Goal: Information Seeking & Learning: Check status

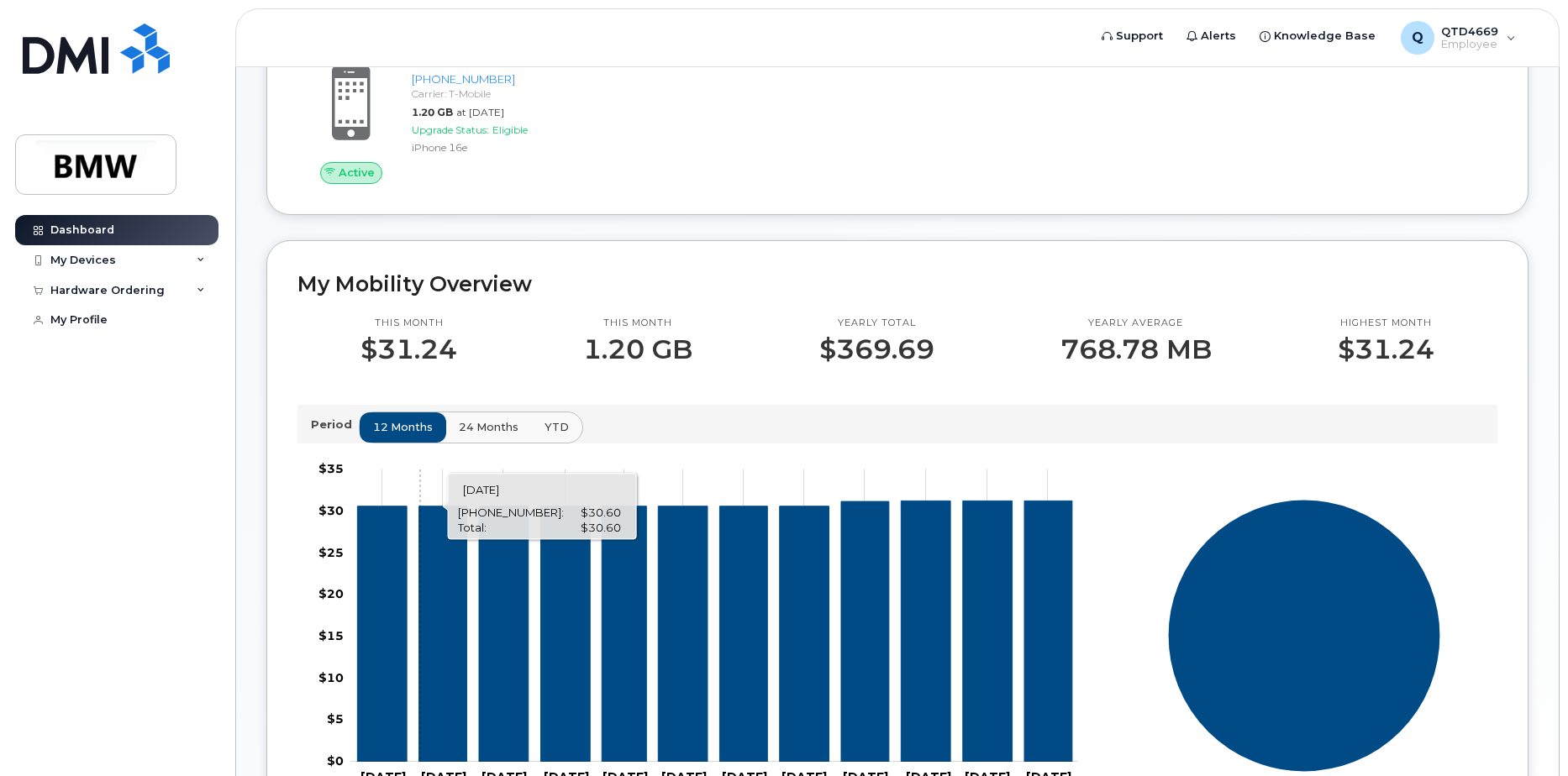
scroll to position [243, 0]
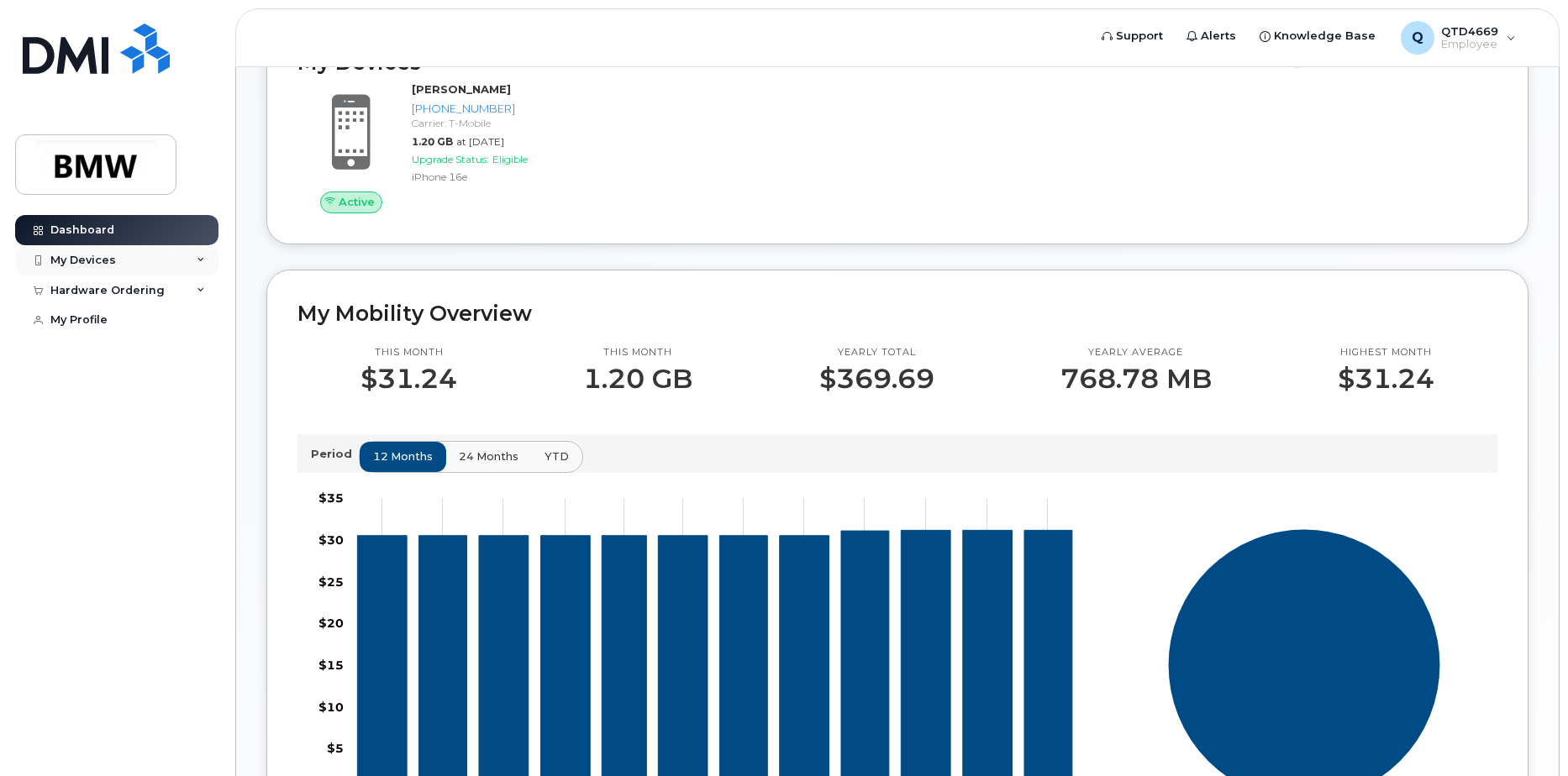
click at [86, 263] on div "My Devices" at bounding box center [83, 260] width 66 height 14
click at [165, 403] on div "Hardware Ordering" at bounding box center [116, 399] width 204 height 30
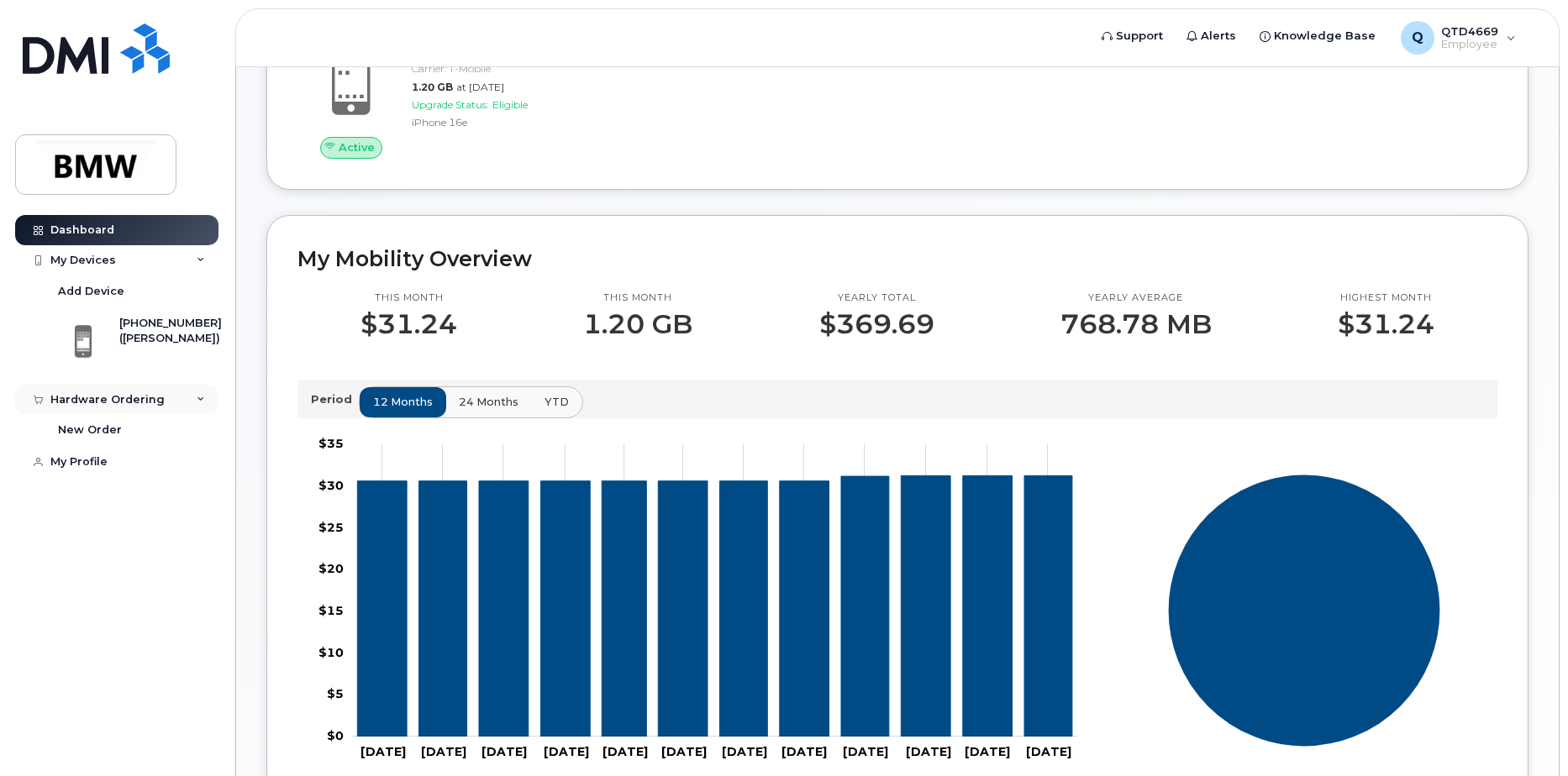
scroll to position [327, 0]
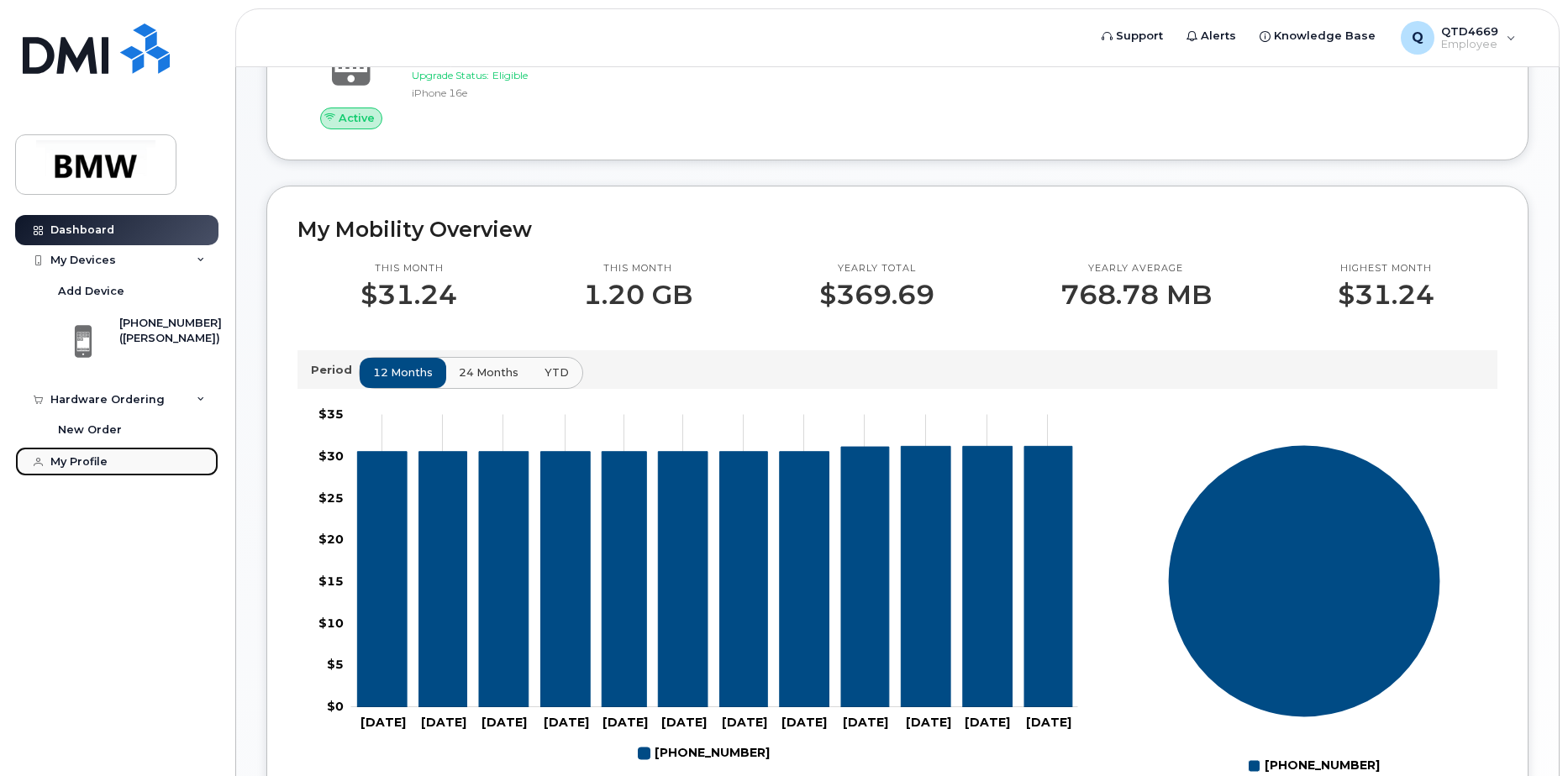
click at [115, 451] on link "My Profile" at bounding box center [116, 462] width 204 height 30
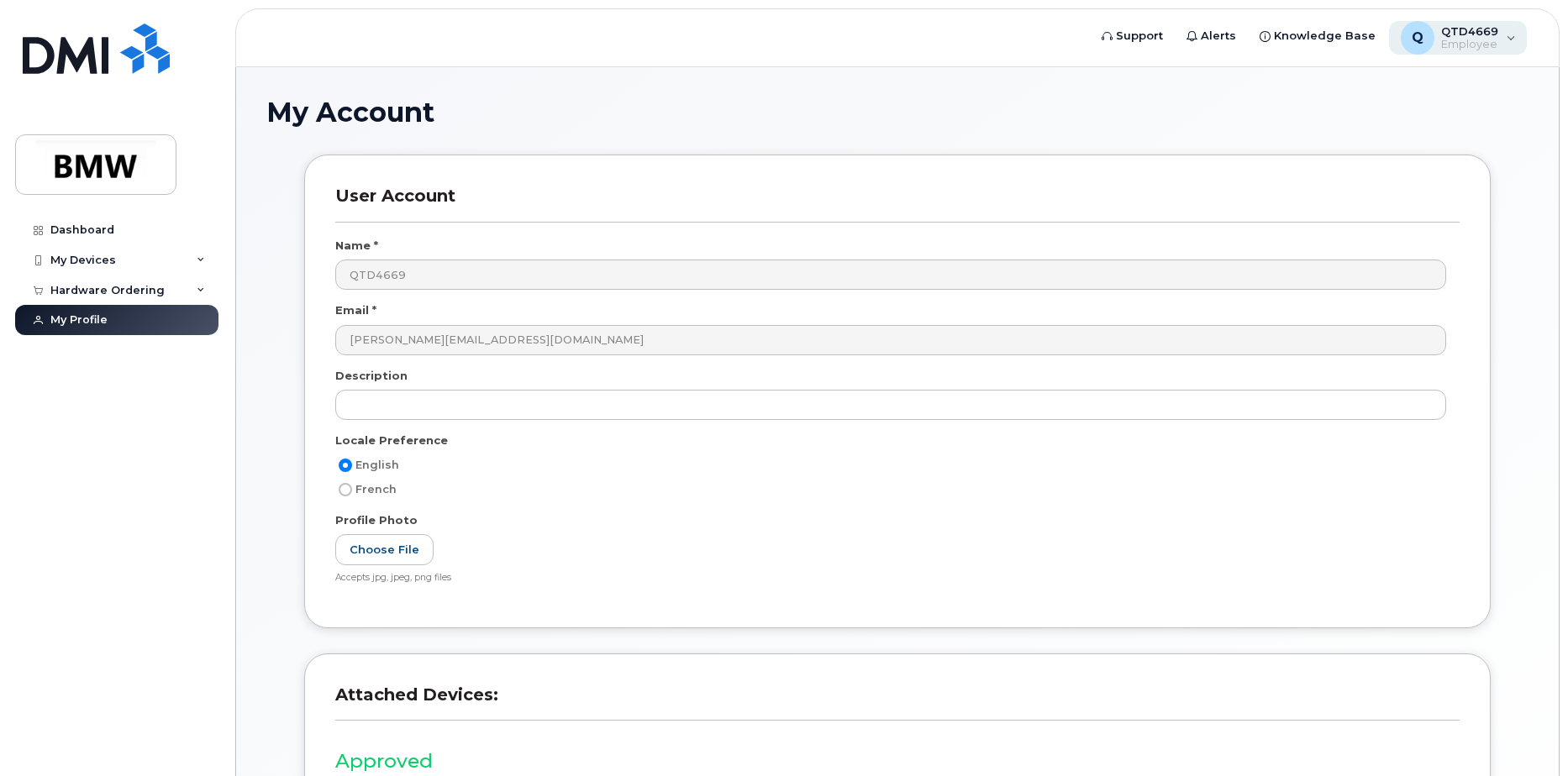
click at [1499, 26] on div "Q QTD4669 Employee" at bounding box center [1458, 37] width 139 height 33
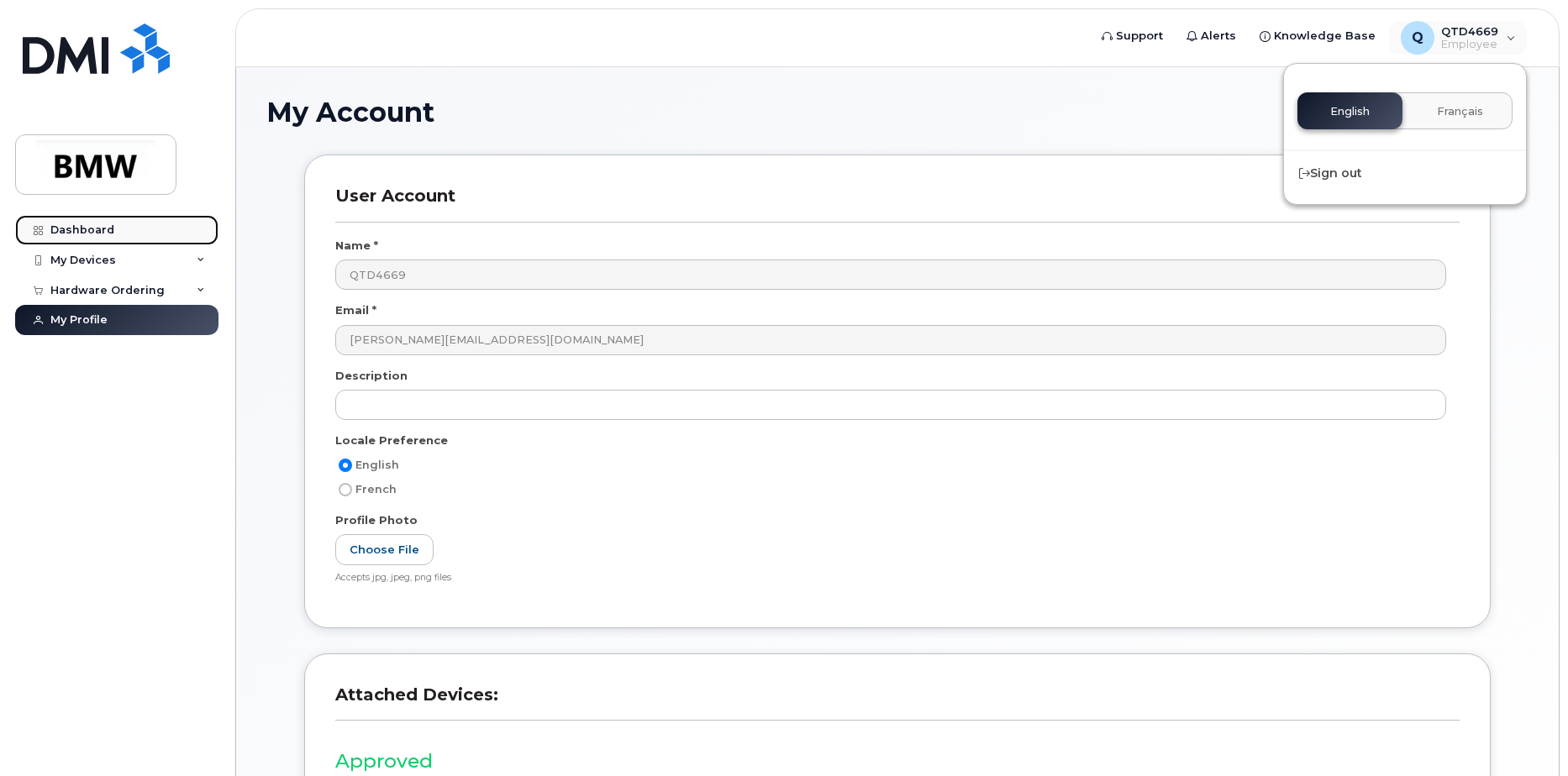
click at [128, 233] on link "Dashboard" at bounding box center [116, 230] width 204 height 30
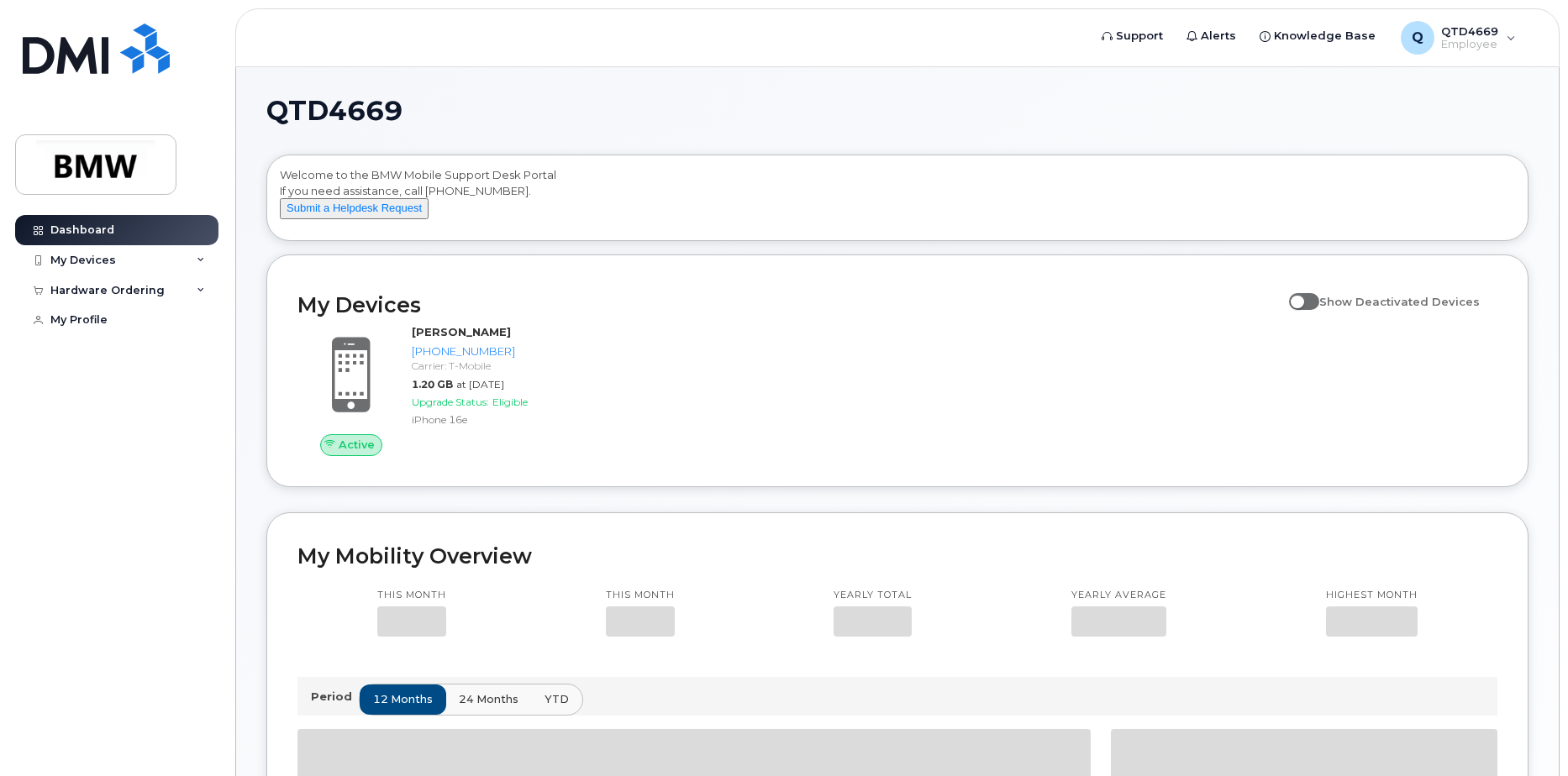
click at [1340, 308] on span "Show Deactivated Devices" at bounding box center [1400, 301] width 161 height 14
click at [1303, 299] on input "Show Deactivated Devices" at bounding box center [1296, 293] width 14 height 14
checkbox input "true"
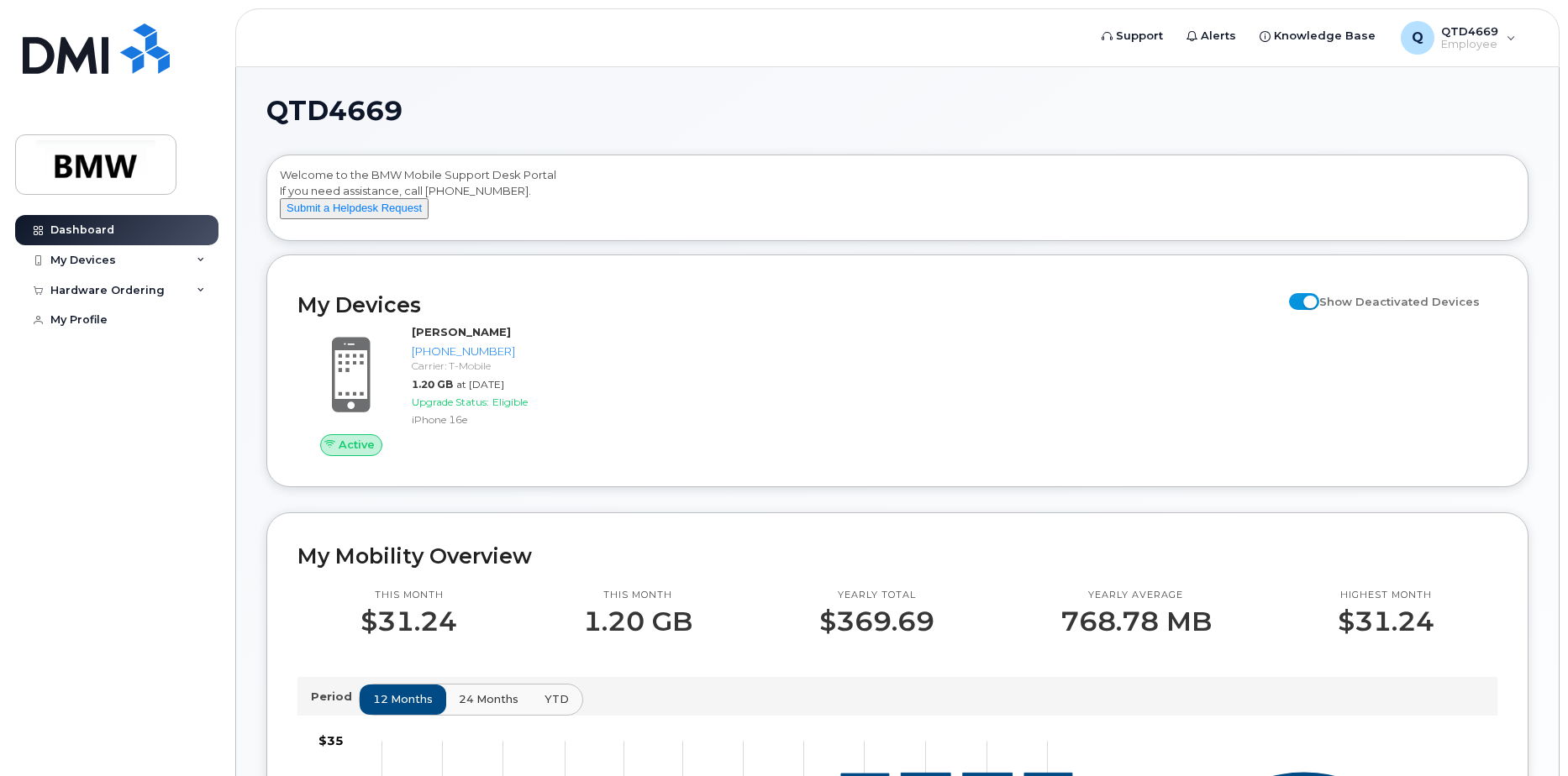
click at [1232, 393] on div "Active Johanna Angel 864-765-6611 Carrier: T-Mobile 1.20 GB at Sep 01, 2025 Upg…" at bounding box center [898, 389] width 1221 height 152
click at [396, 318] on h2 "My Devices" at bounding box center [789, 305] width 983 height 25
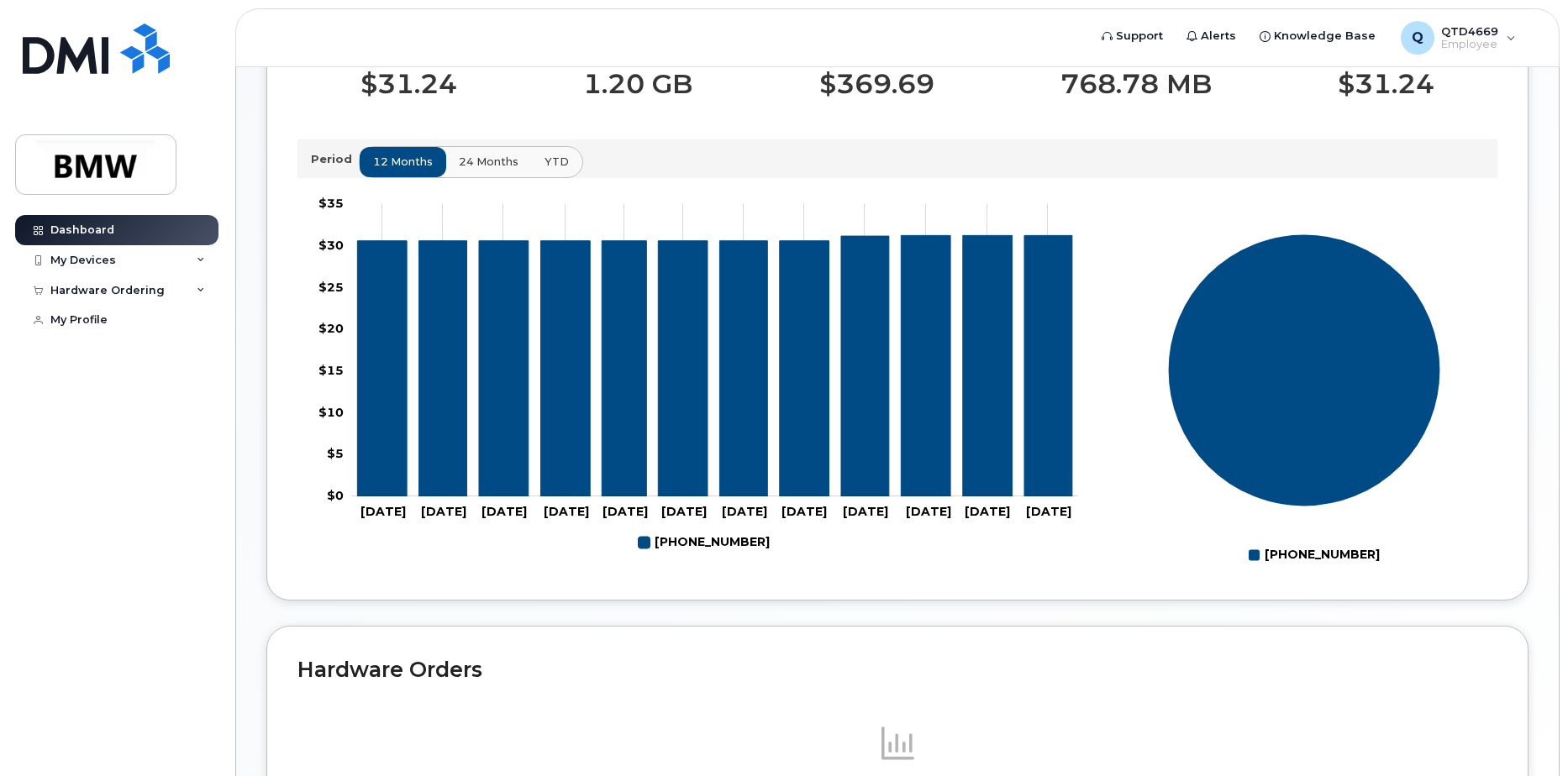
scroll to position [495, 0]
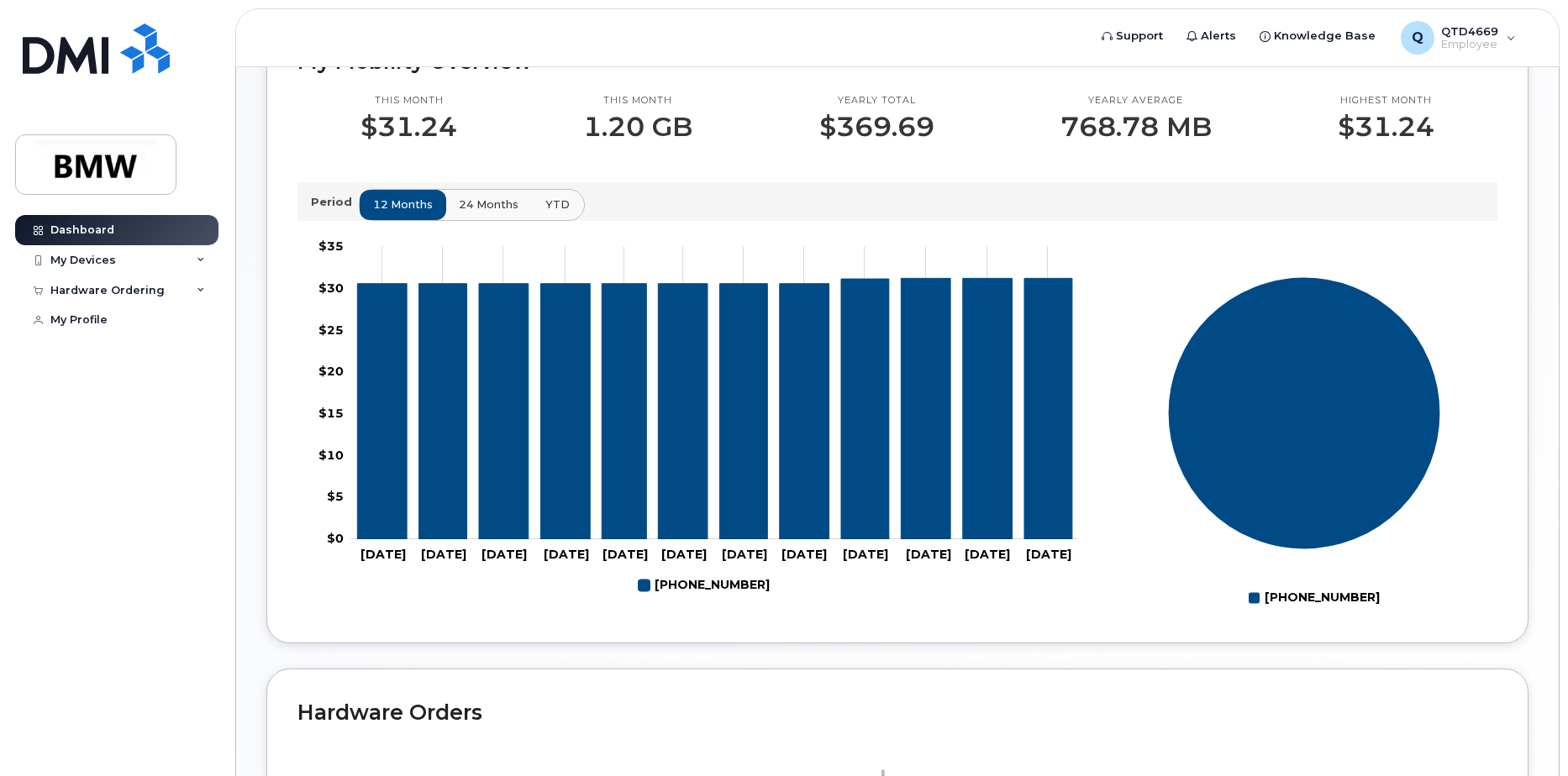
click at [555, 212] on span "YTD" at bounding box center [557, 205] width 24 height 16
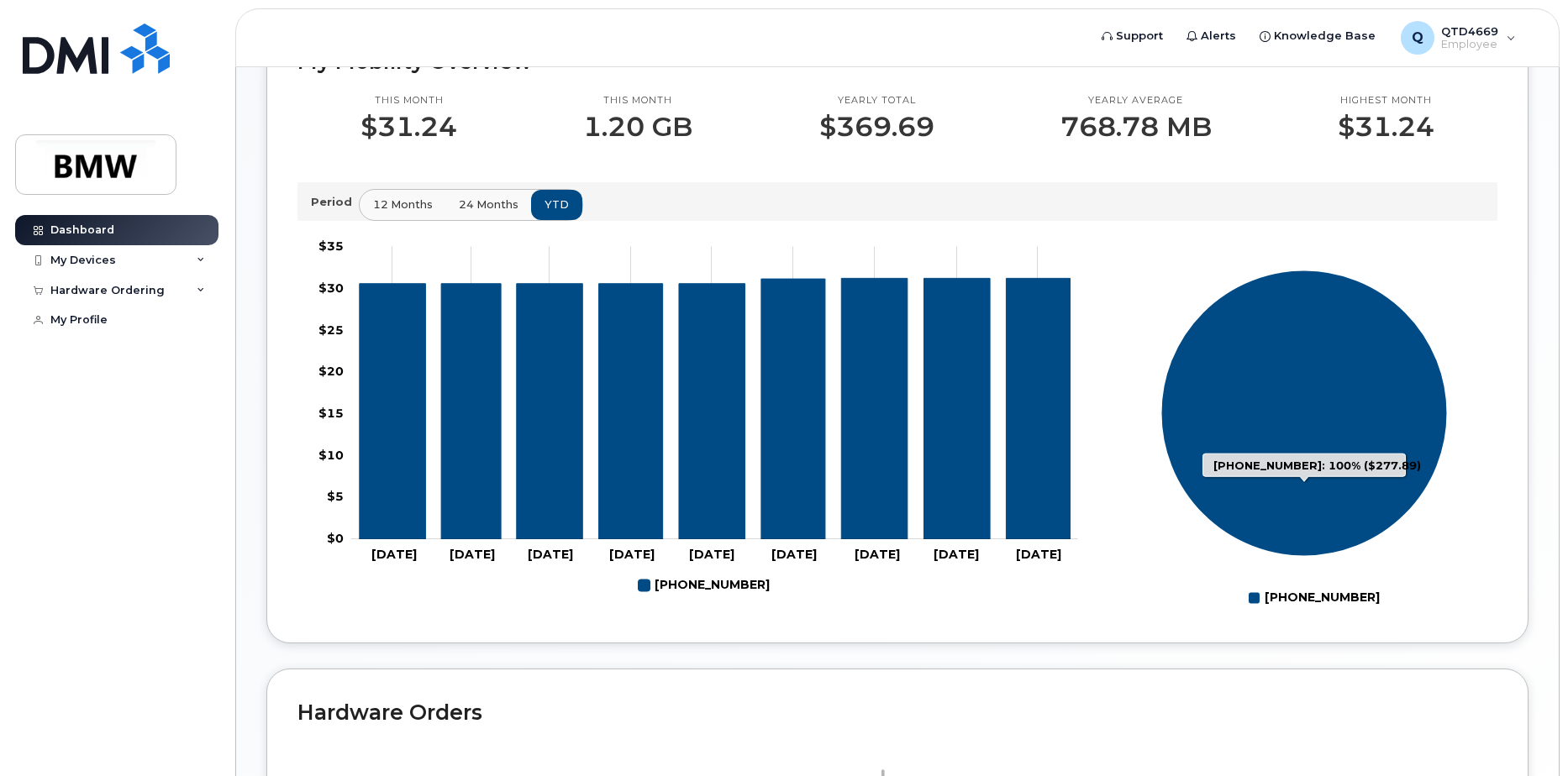
click at [1366, 519] on icon "864-765-6611: 100%" at bounding box center [1304, 413] width 287 height 287
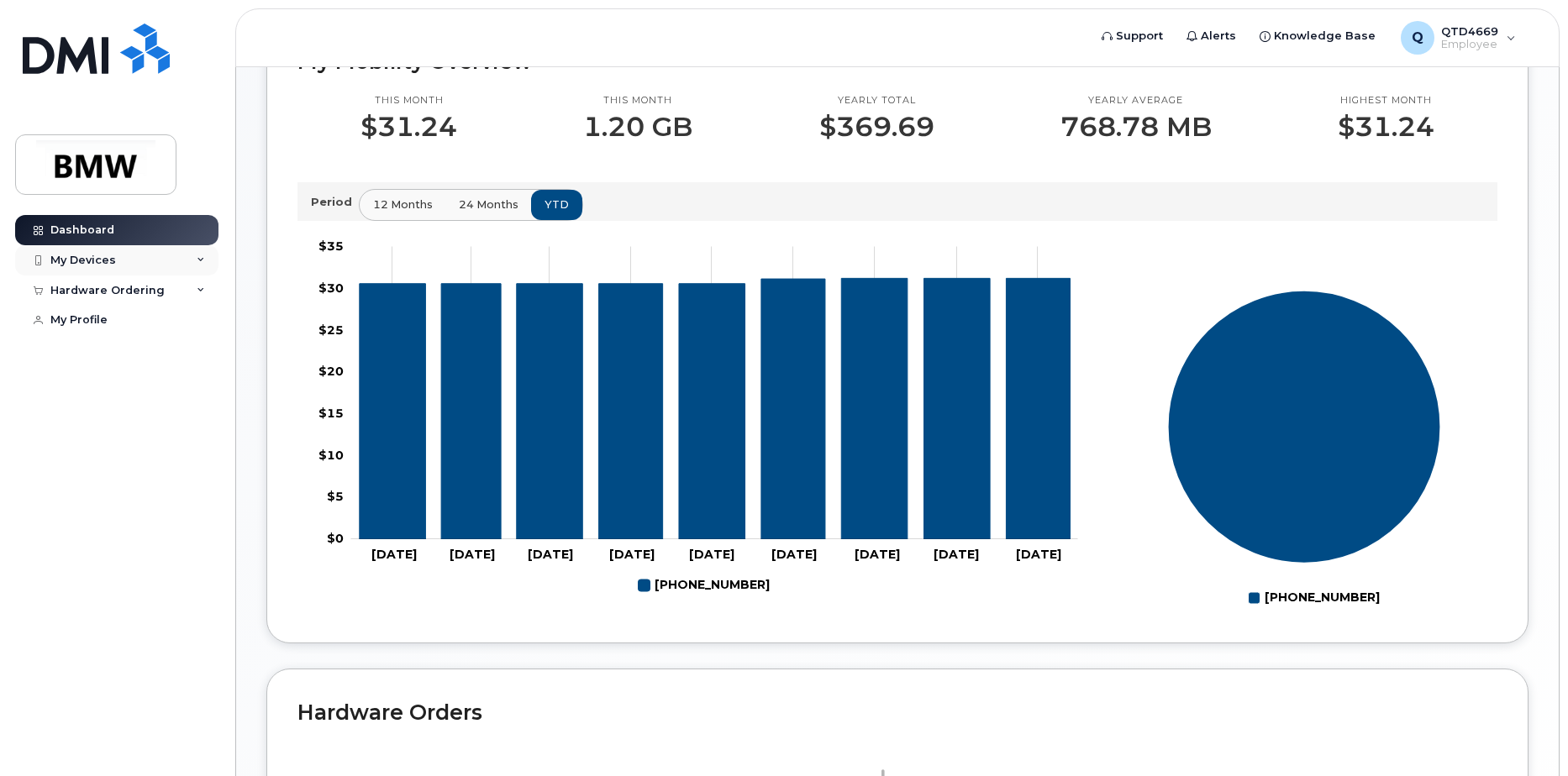
click at [183, 251] on div "My Devices" at bounding box center [116, 260] width 204 height 30
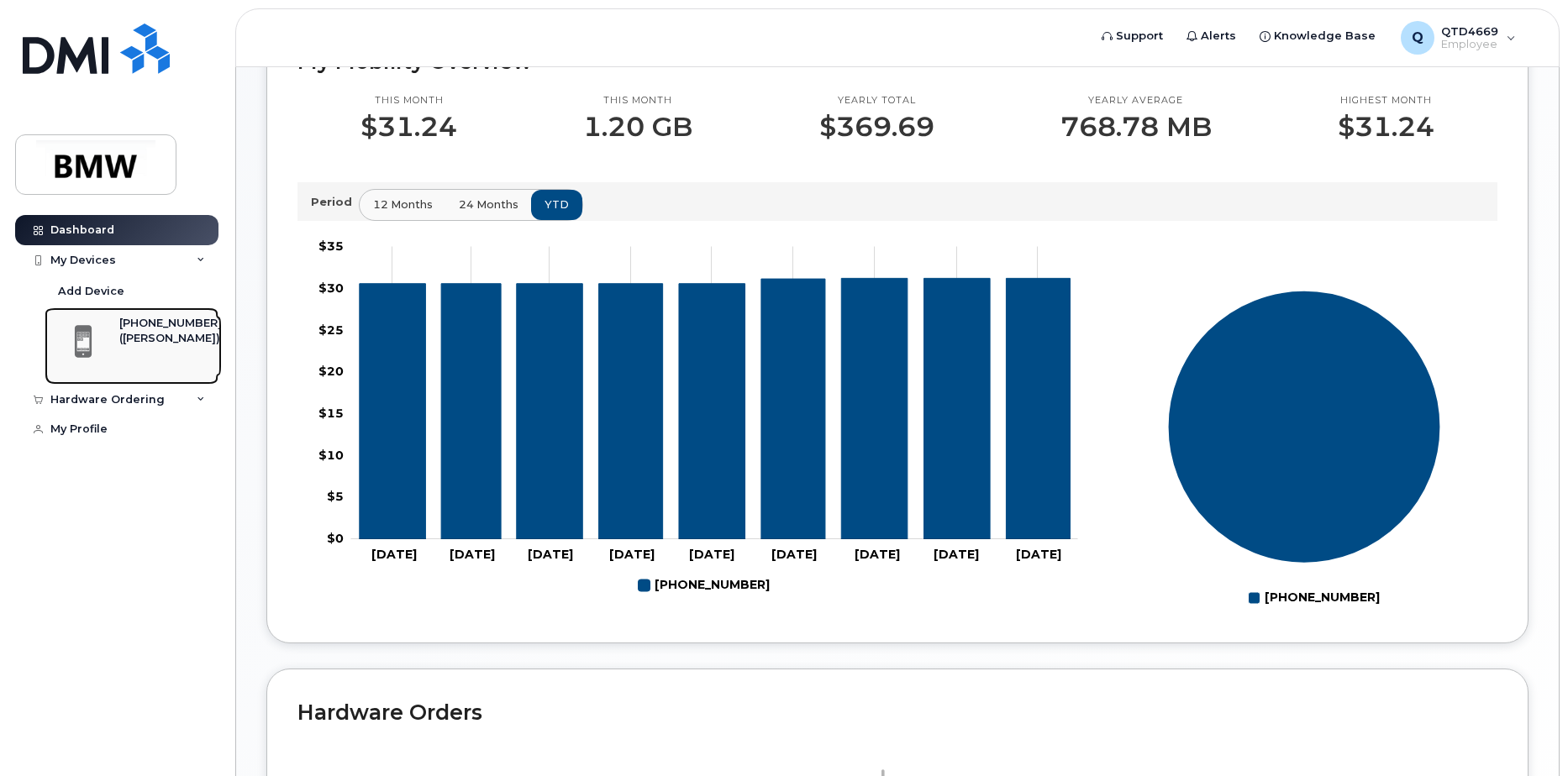
click at [167, 343] on div "([PERSON_NAME])" at bounding box center [170, 338] width 103 height 15
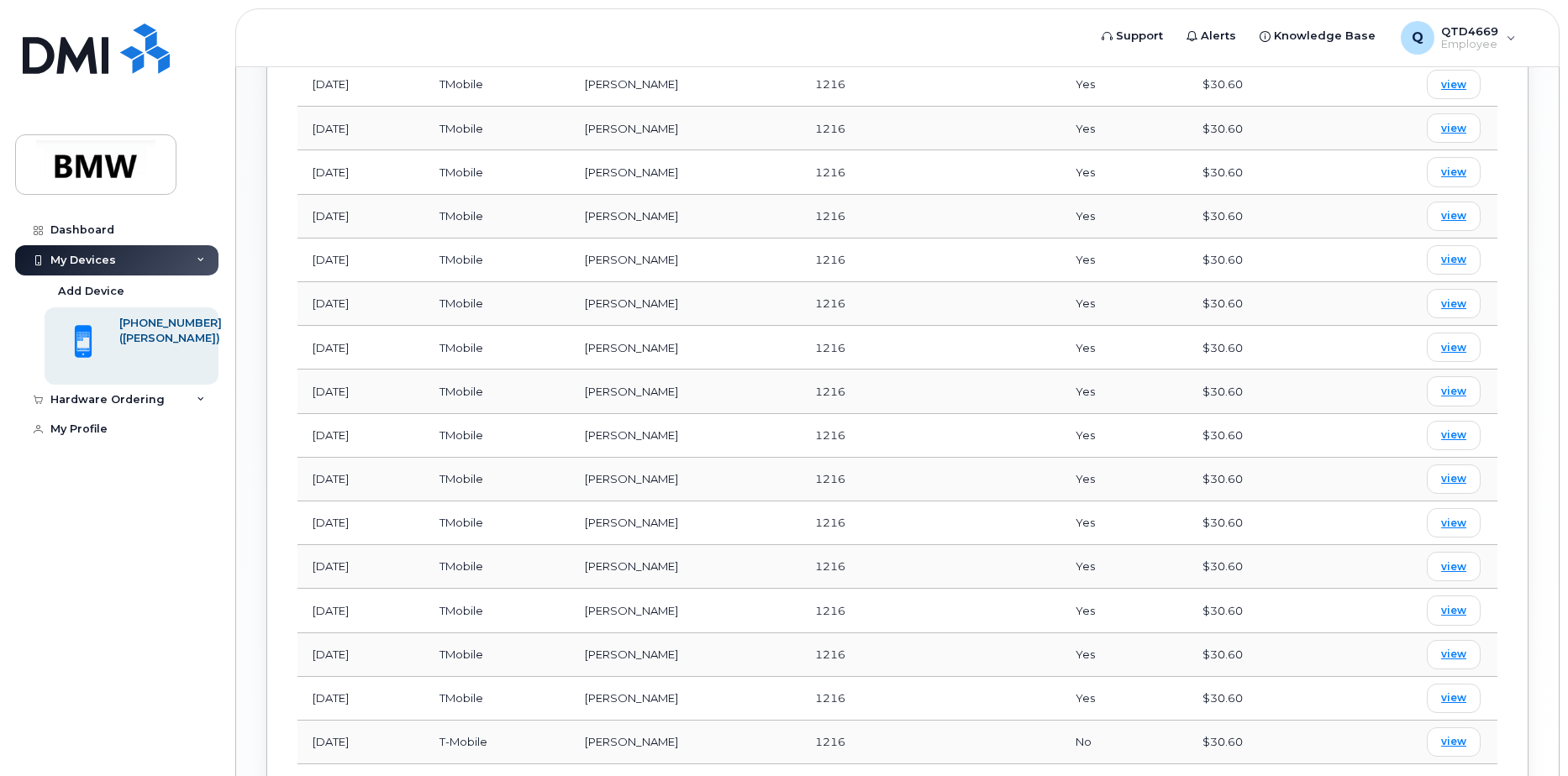
scroll to position [1101, 0]
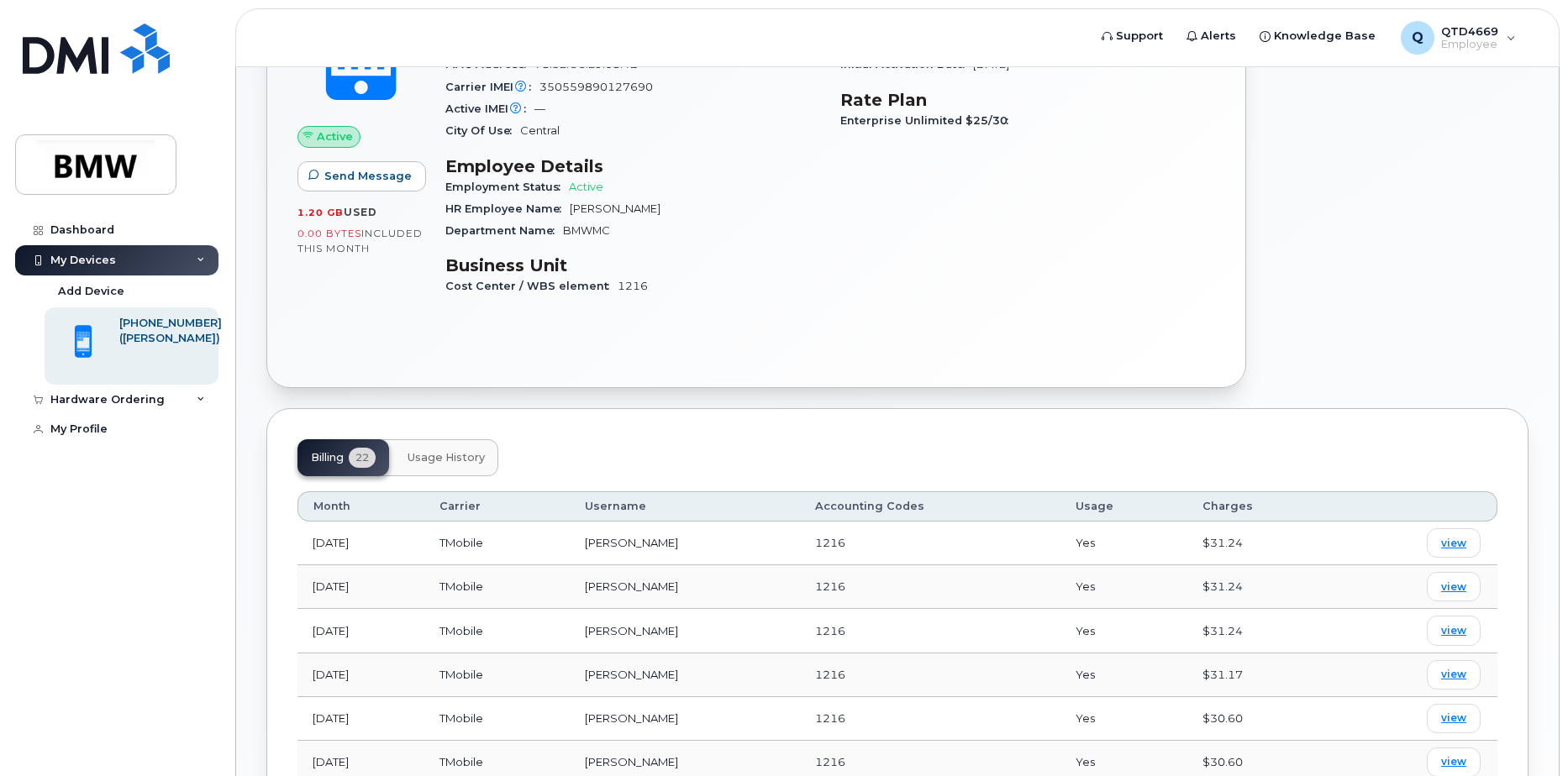
click at [461, 441] on button "Usage History" at bounding box center [446, 458] width 104 height 37
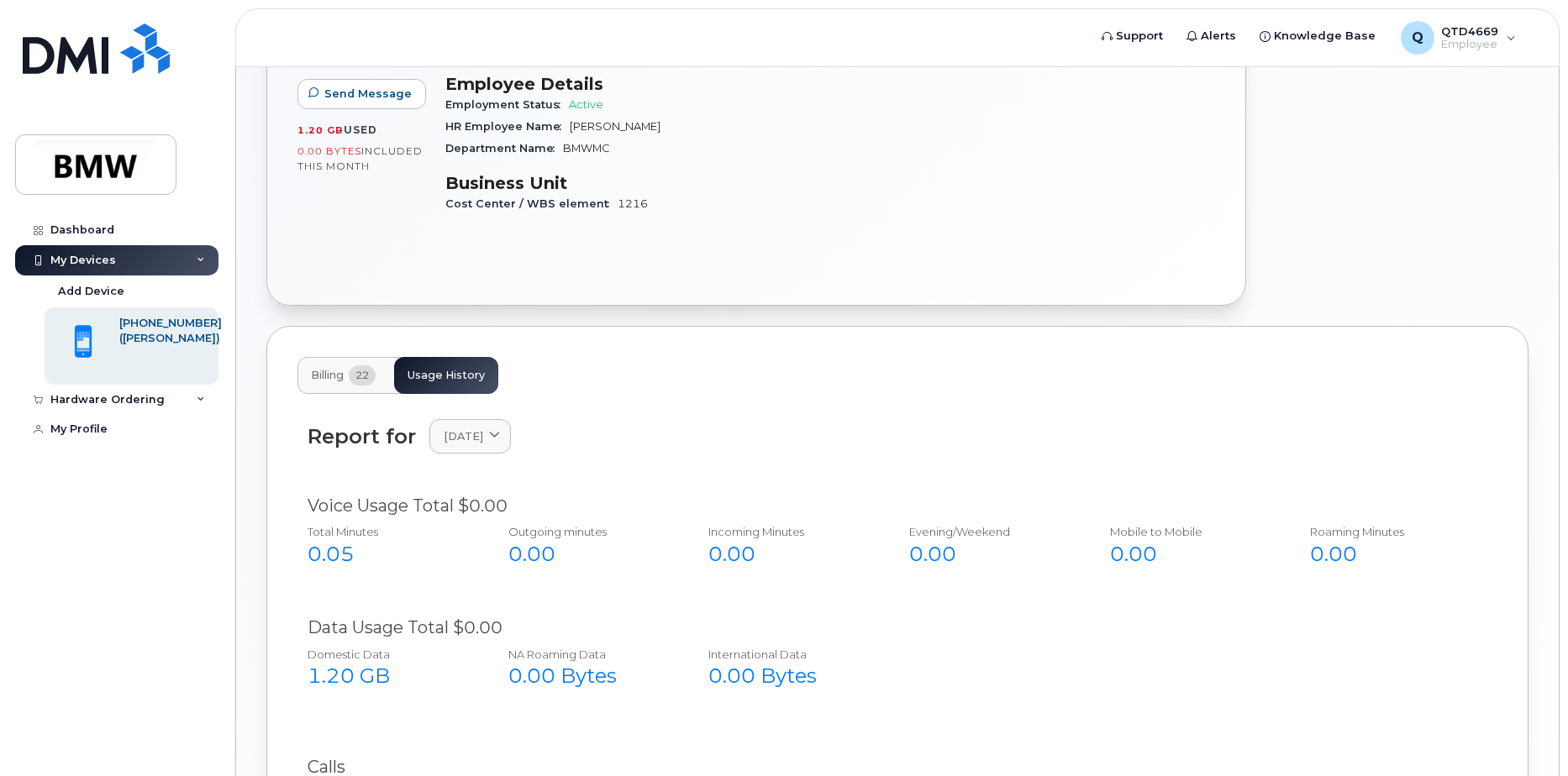
scroll to position [222, 0]
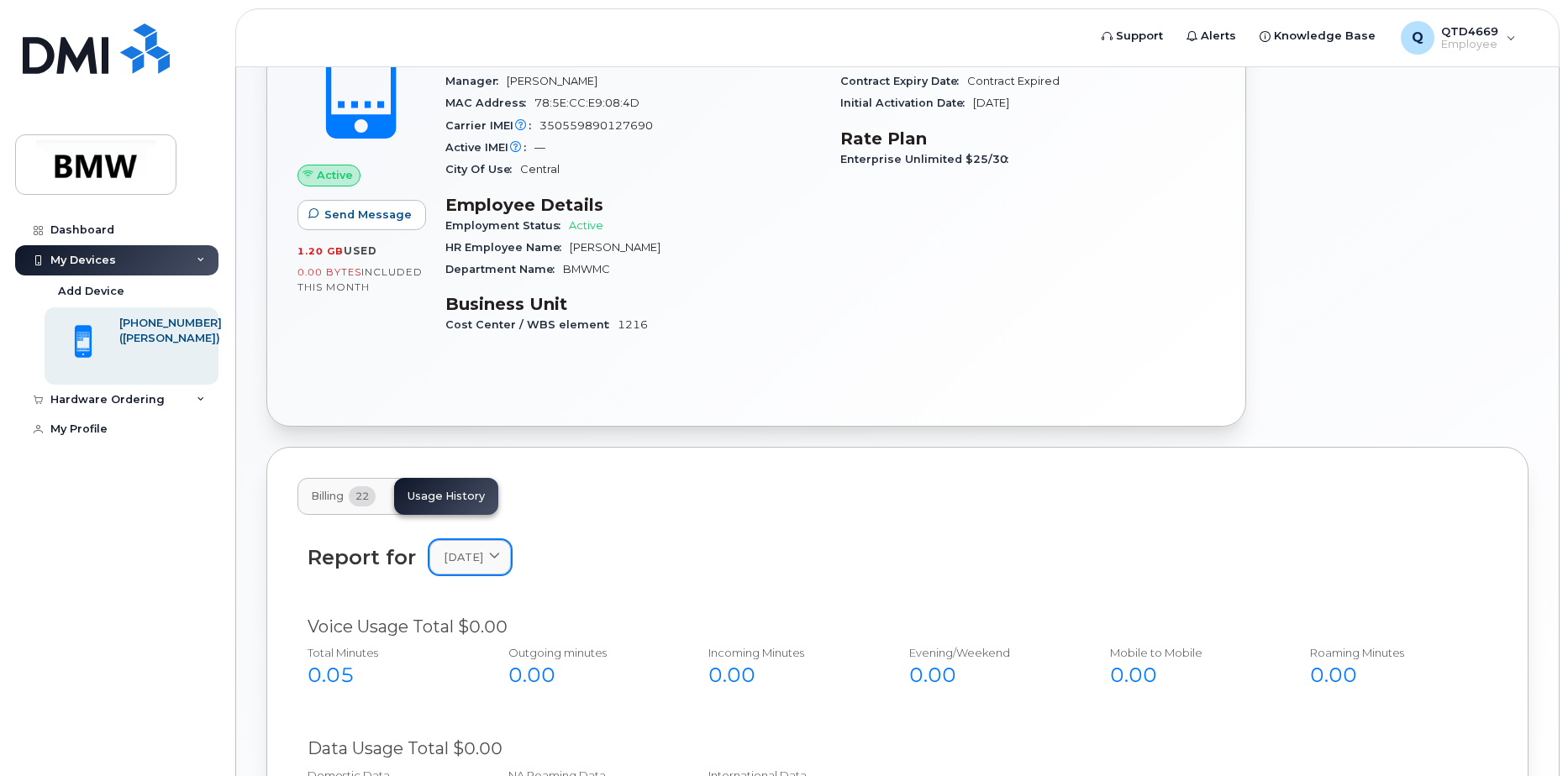
click at [500, 562] on icon at bounding box center [494, 557] width 11 height 11
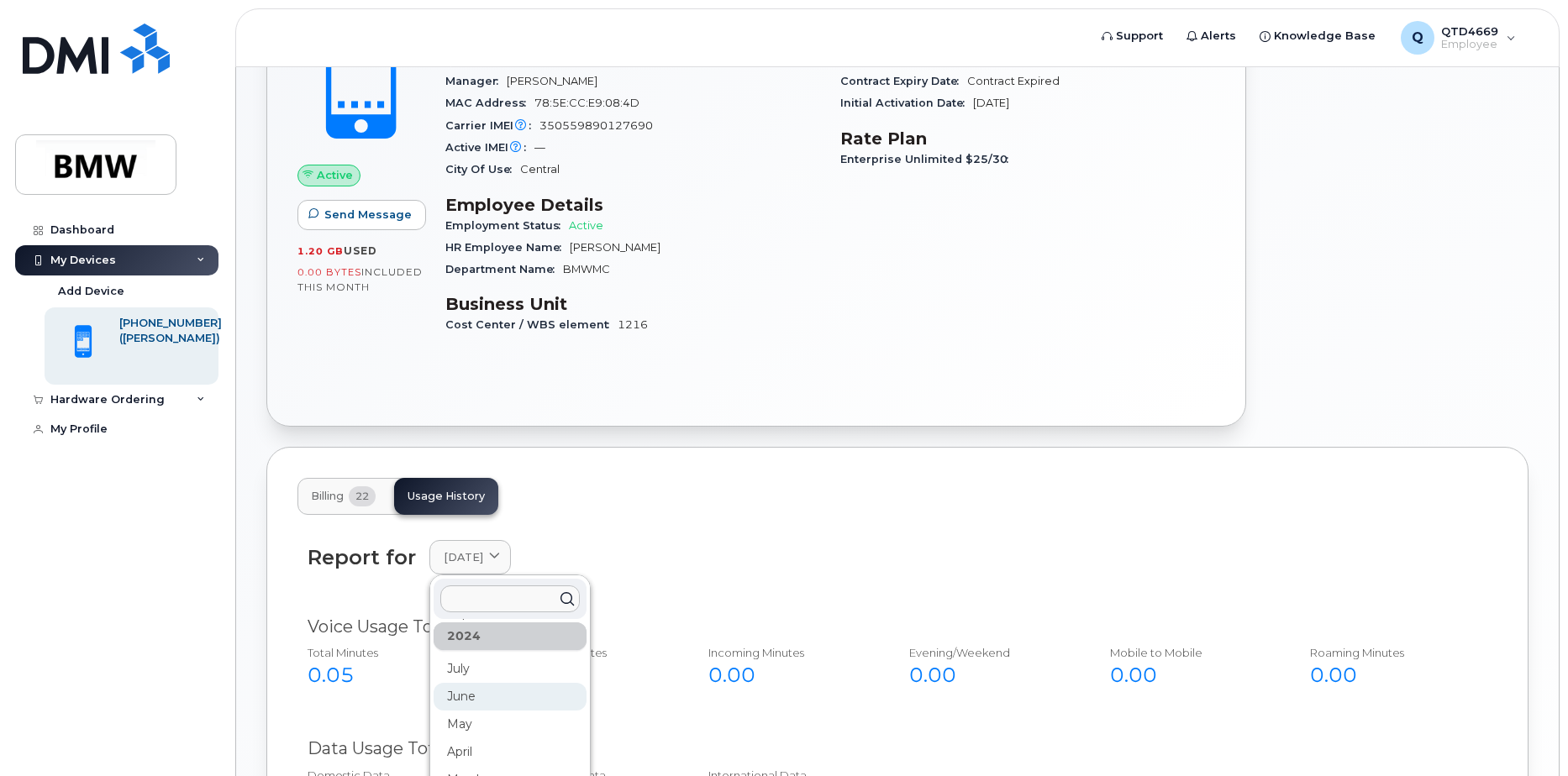
scroll to position [558, 0]
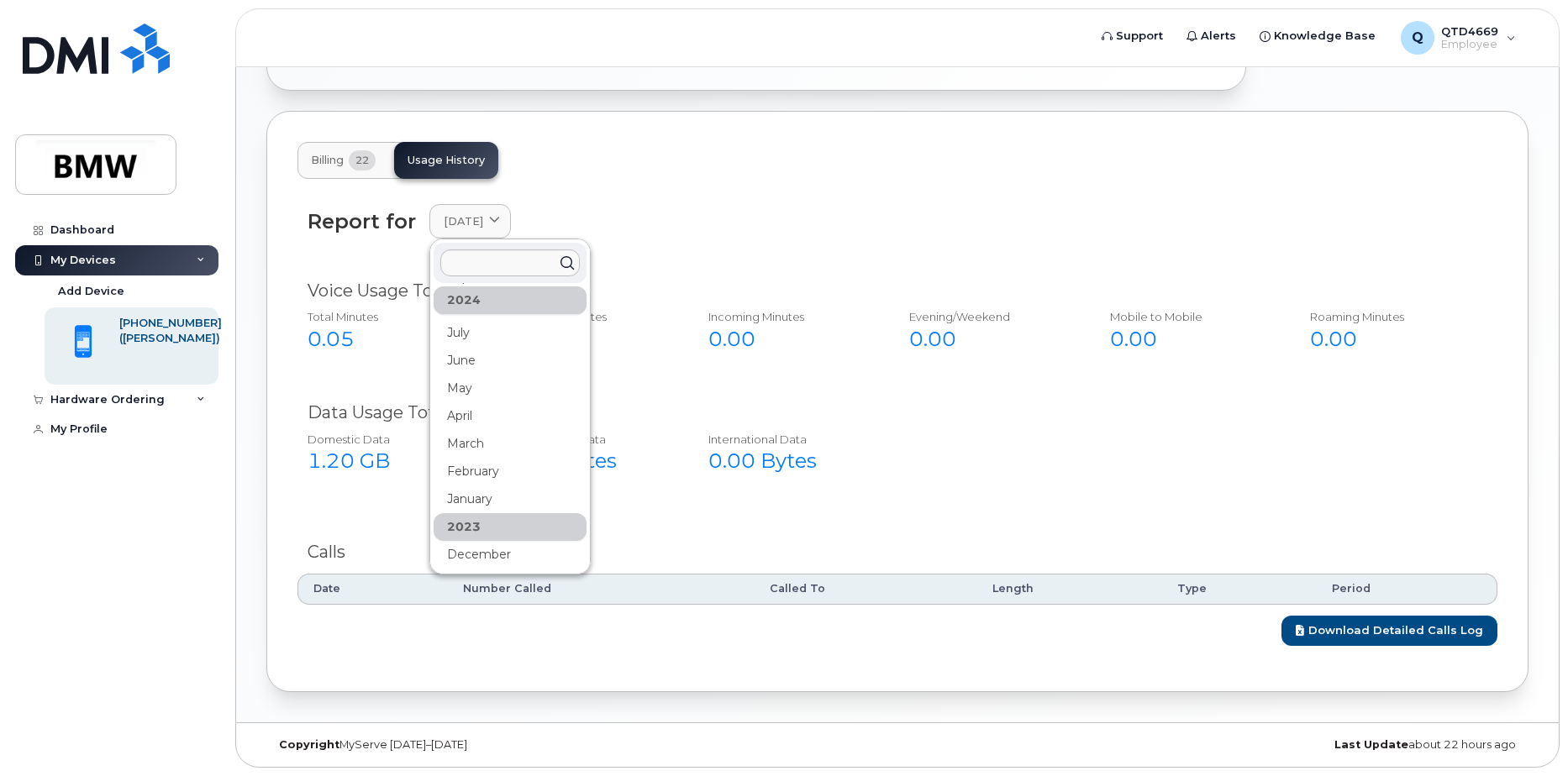
click at [810, 255] on div "Report for September 2025 2025 September August July June May April March Febru…" at bounding box center [898, 231] width 1200 height 74
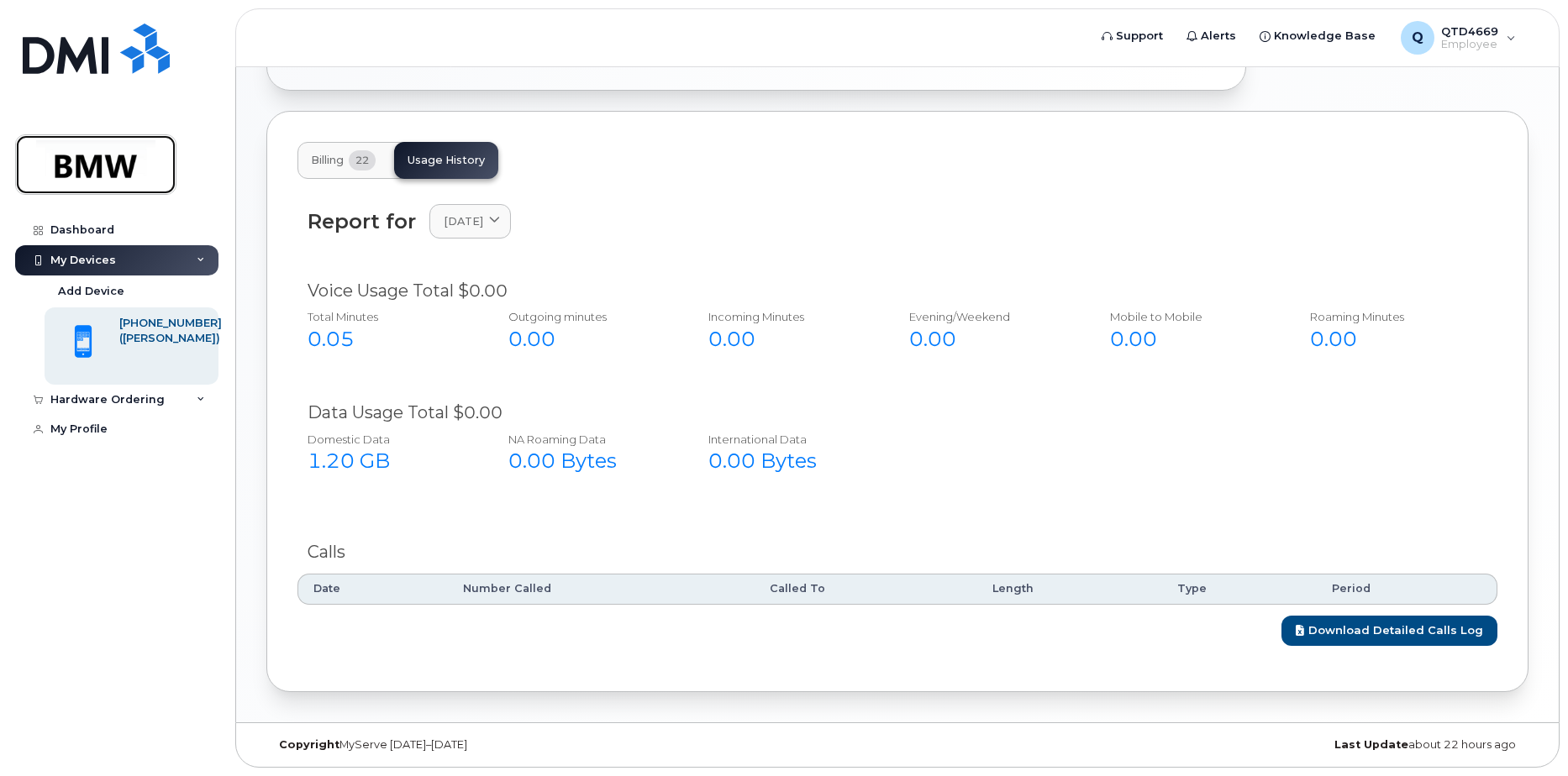
click at [100, 140] on img at bounding box center [96, 164] width 129 height 49
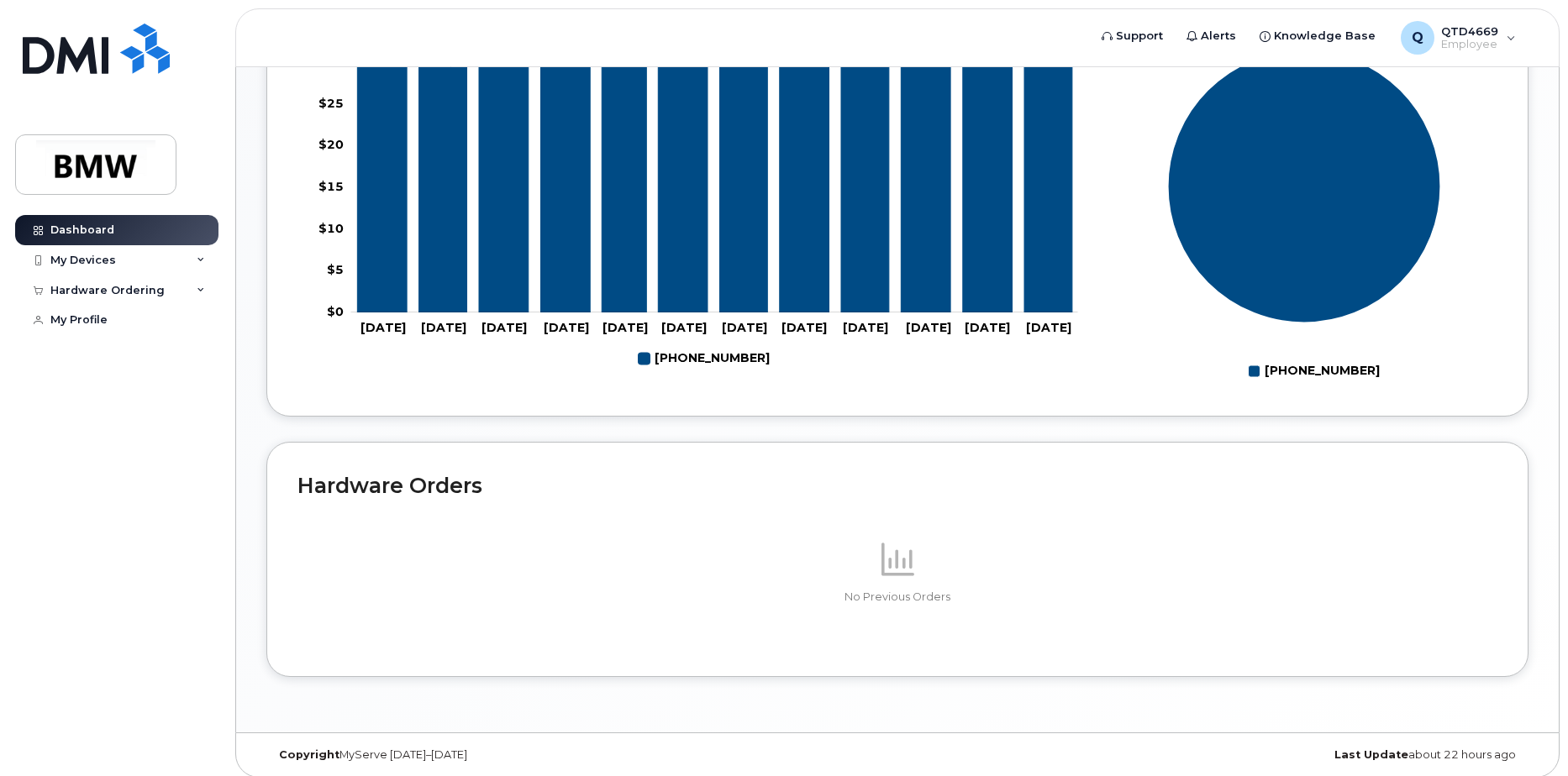
scroll to position [747, 0]
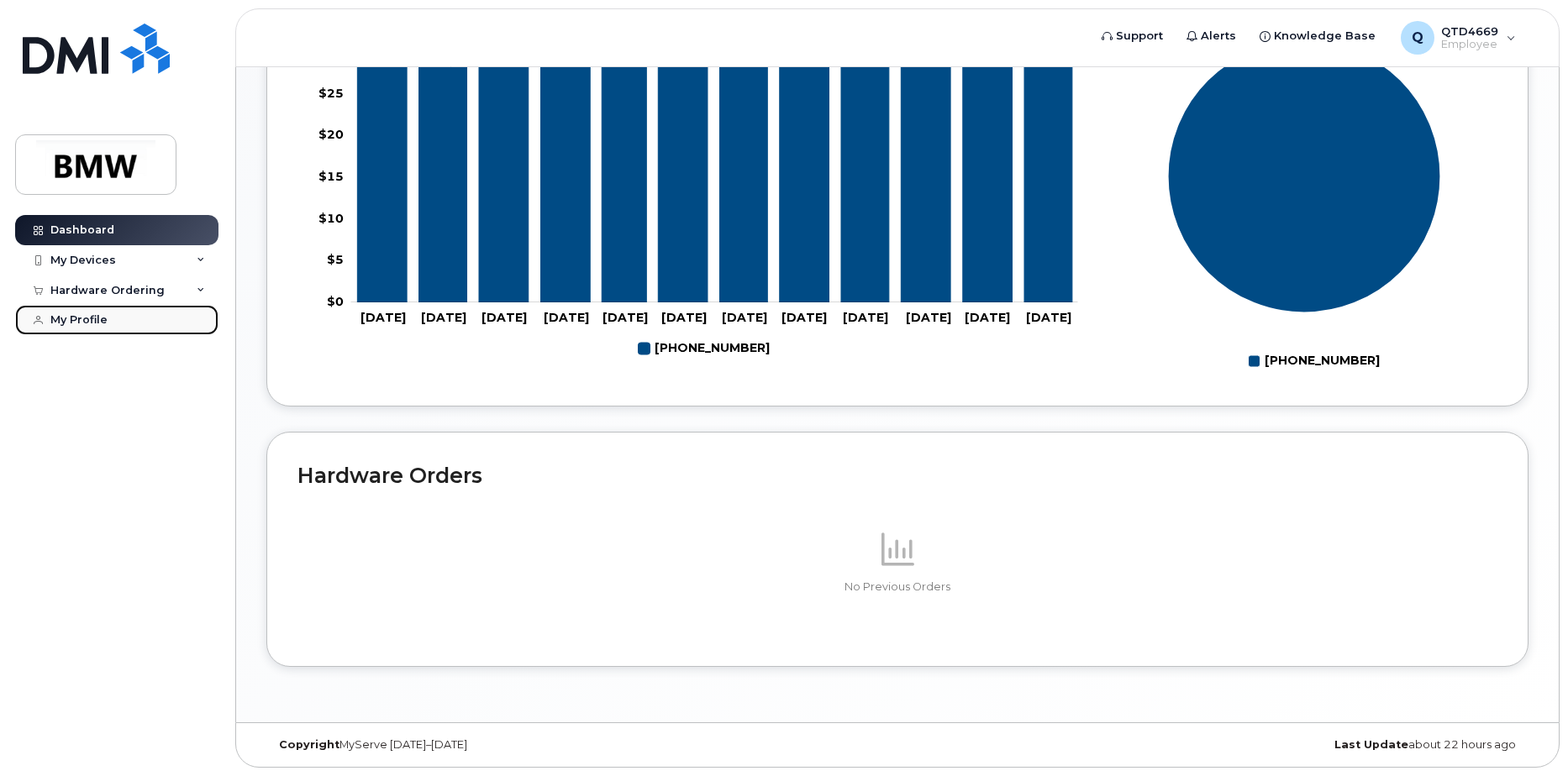
click at [84, 312] on link "My Profile" at bounding box center [116, 320] width 204 height 30
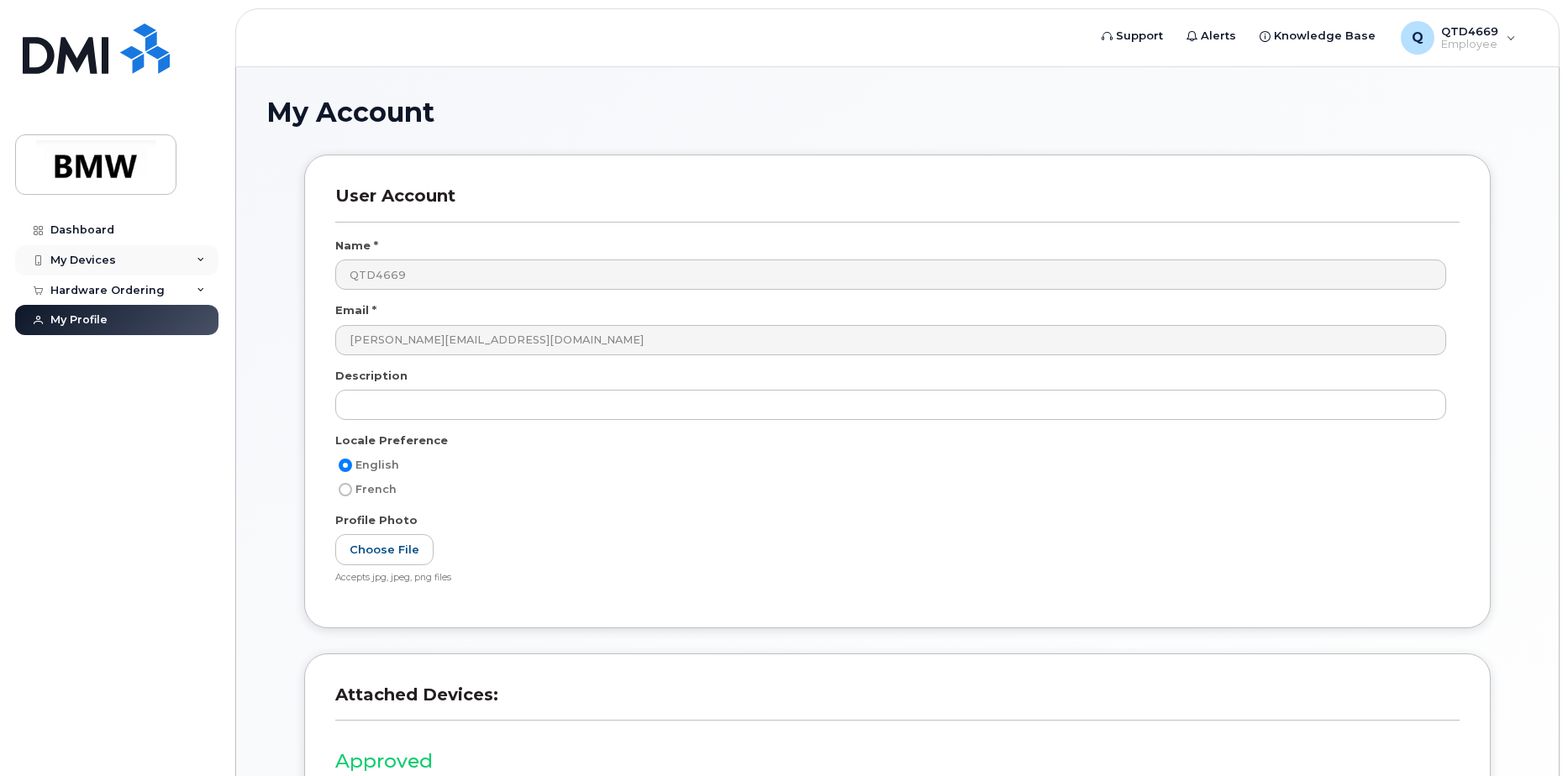
click at [171, 260] on div "My Devices" at bounding box center [116, 260] width 204 height 30
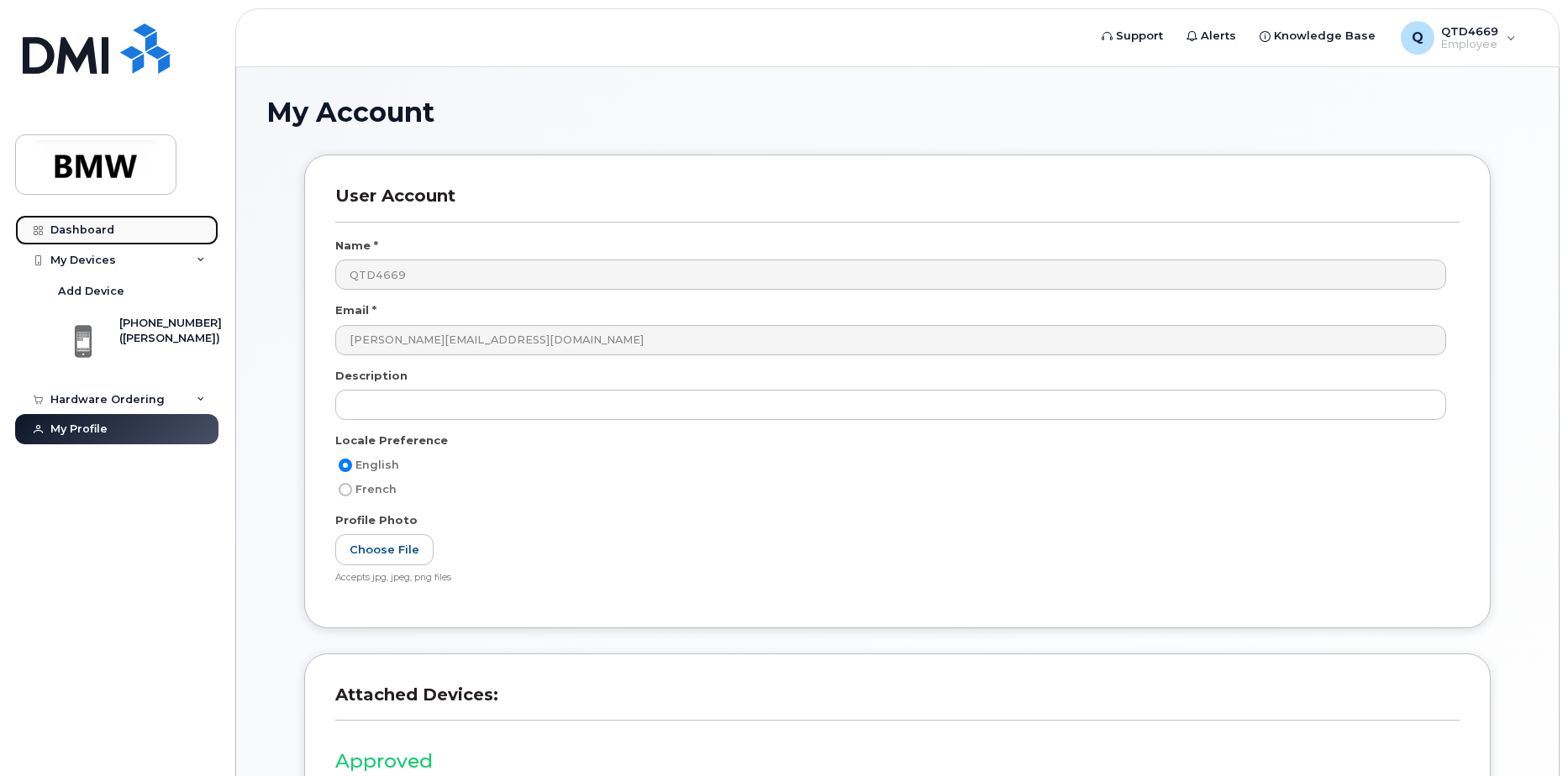
click at [144, 235] on link "Dashboard" at bounding box center [116, 230] width 204 height 30
